Goal: Transaction & Acquisition: Purchase product/service

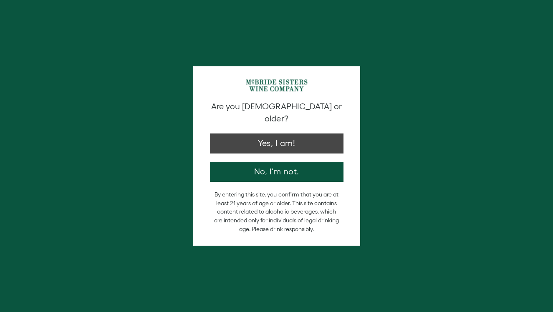
click at [286, 134] on button "Yes, I am!" at bounding box center [277, 144] width 134 height 20
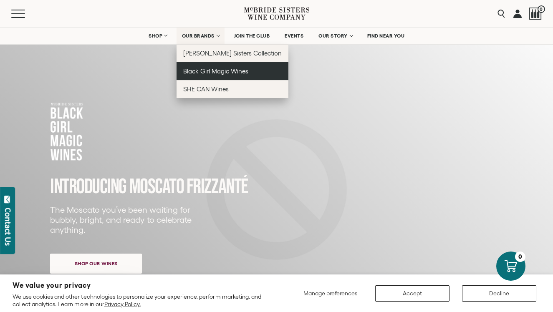
click at [214, 71] on span "Black Girl Magic Wines" at bounding box center [215, 71] width 65 height 7
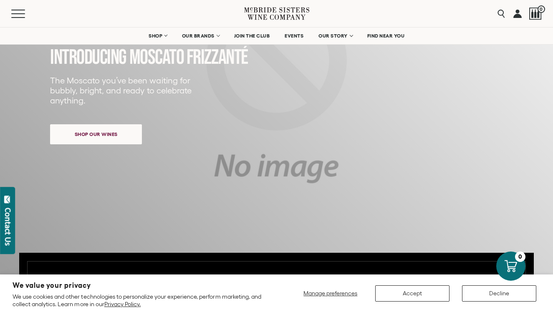
scroll to position [24, 0]
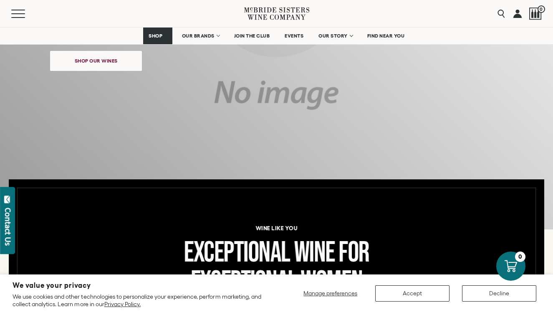
click at [126, 64] on span "Shop our wines" at bounding box center [96, 61] width 72 height 16
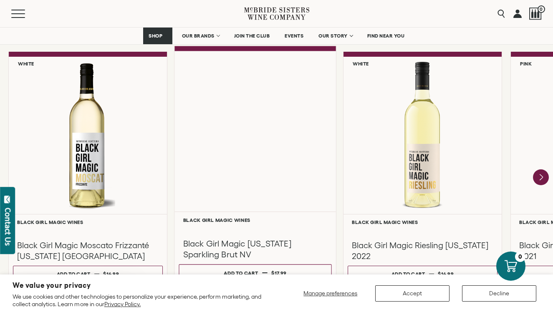
scroll to position [732, 0]
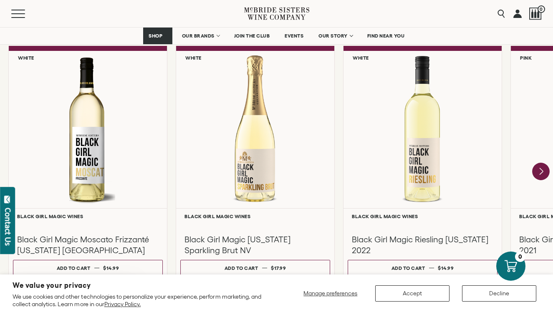
click at [541, 173] on icon "Next" at bounding box center [541, 171] width 3 height 7
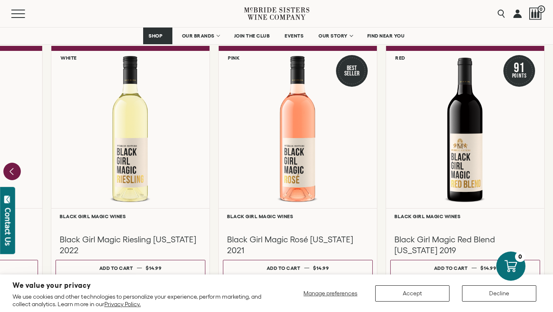
click at [16, 169] on icon "Previous" at bounding box center [12, 172] width 18 height 18
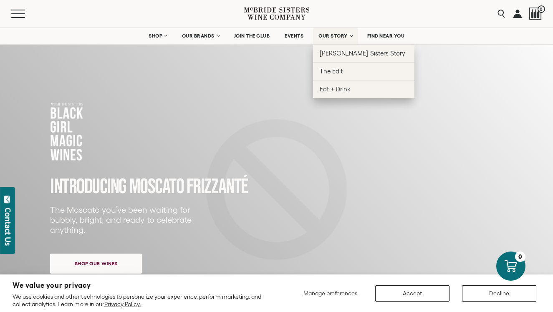
scroll to position [0, 0]
